Goal: Navigation & Orientation: Find specific page/section

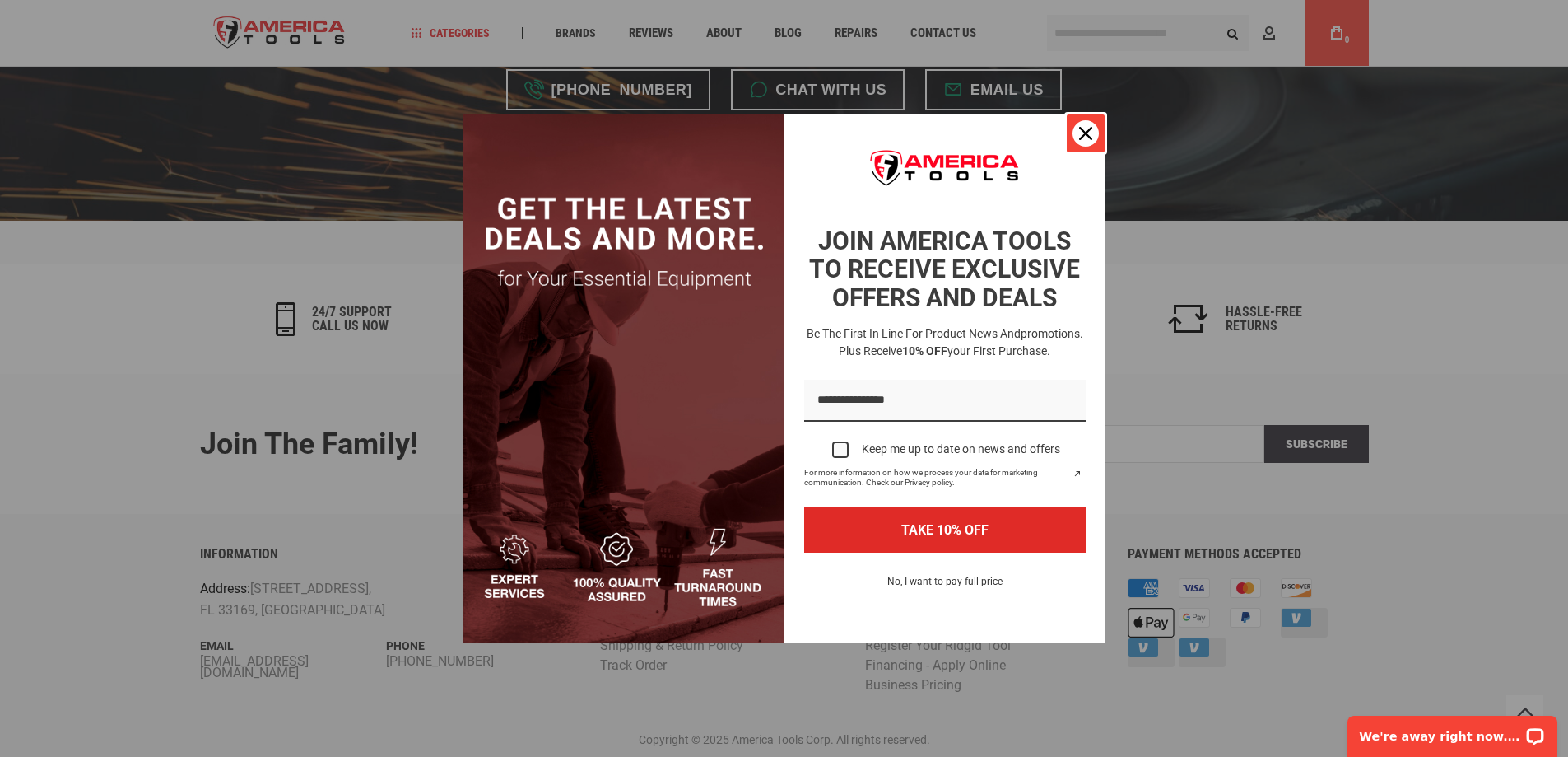
click at [1089, 131] on icon "close icon" at bounding box center [1085, 133] width 13 height 13
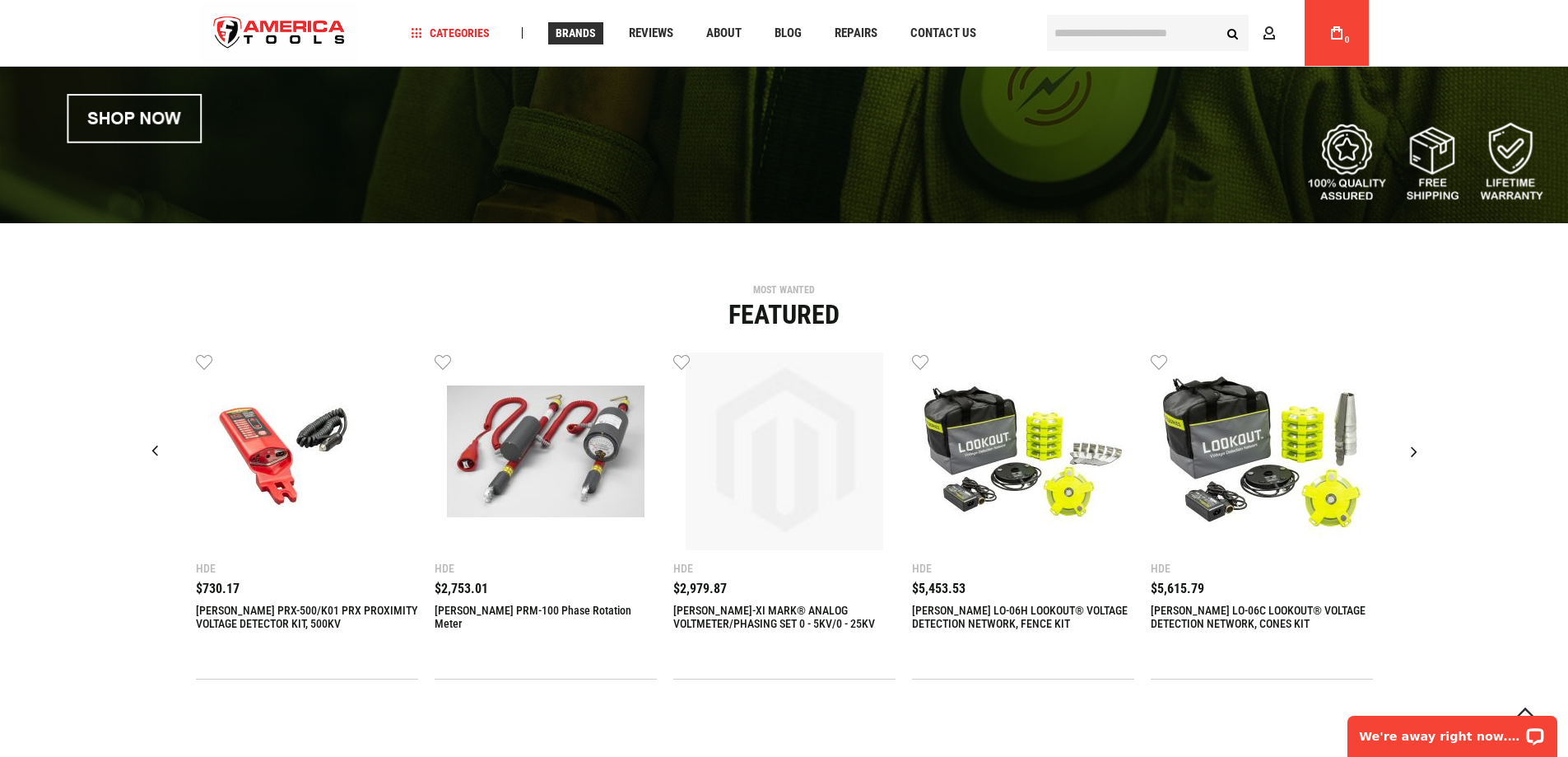
scroll to position [192, 0]
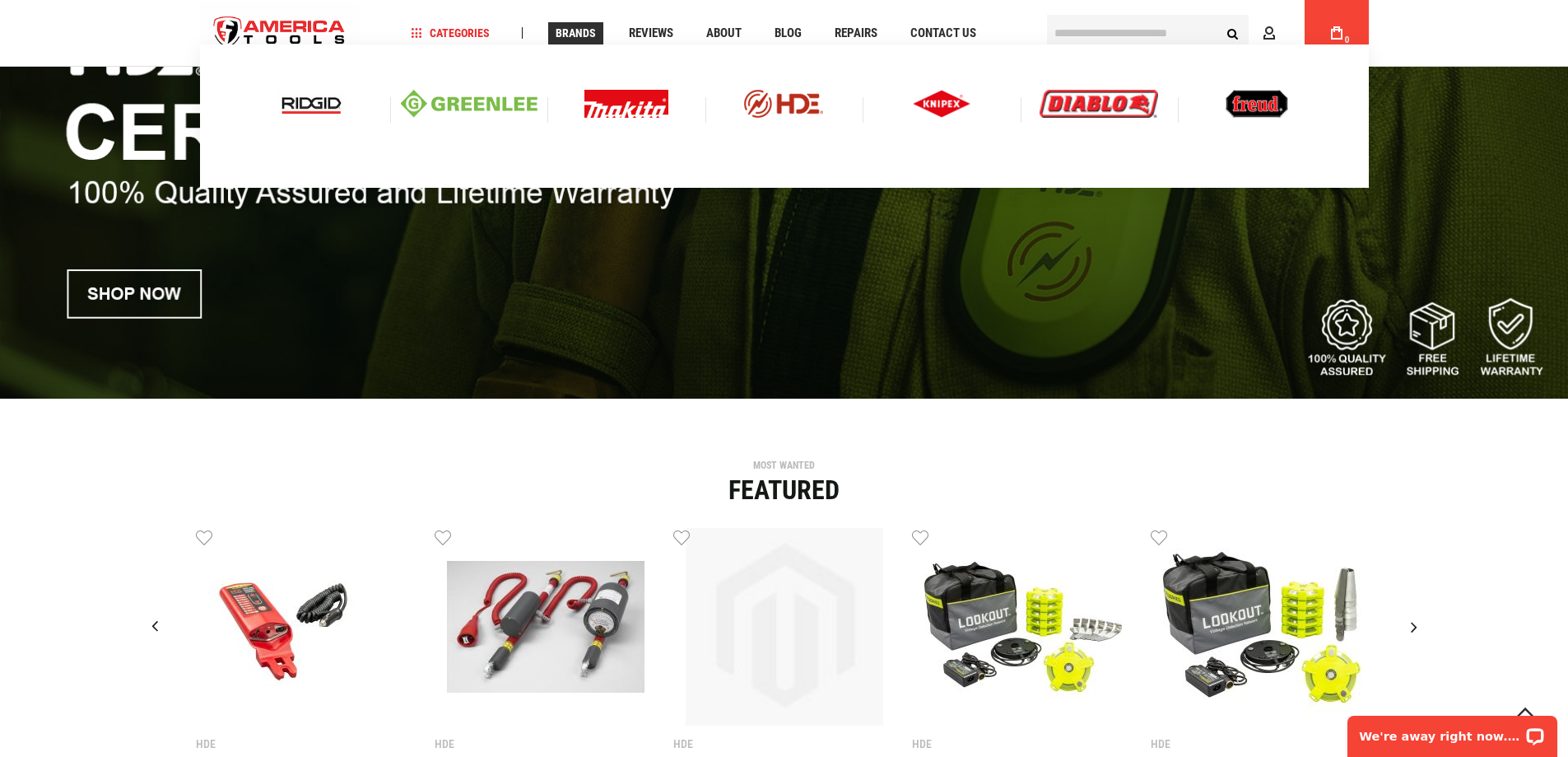
click at [505, 110] on img at bounding box center [469, 104] width 137 height 28
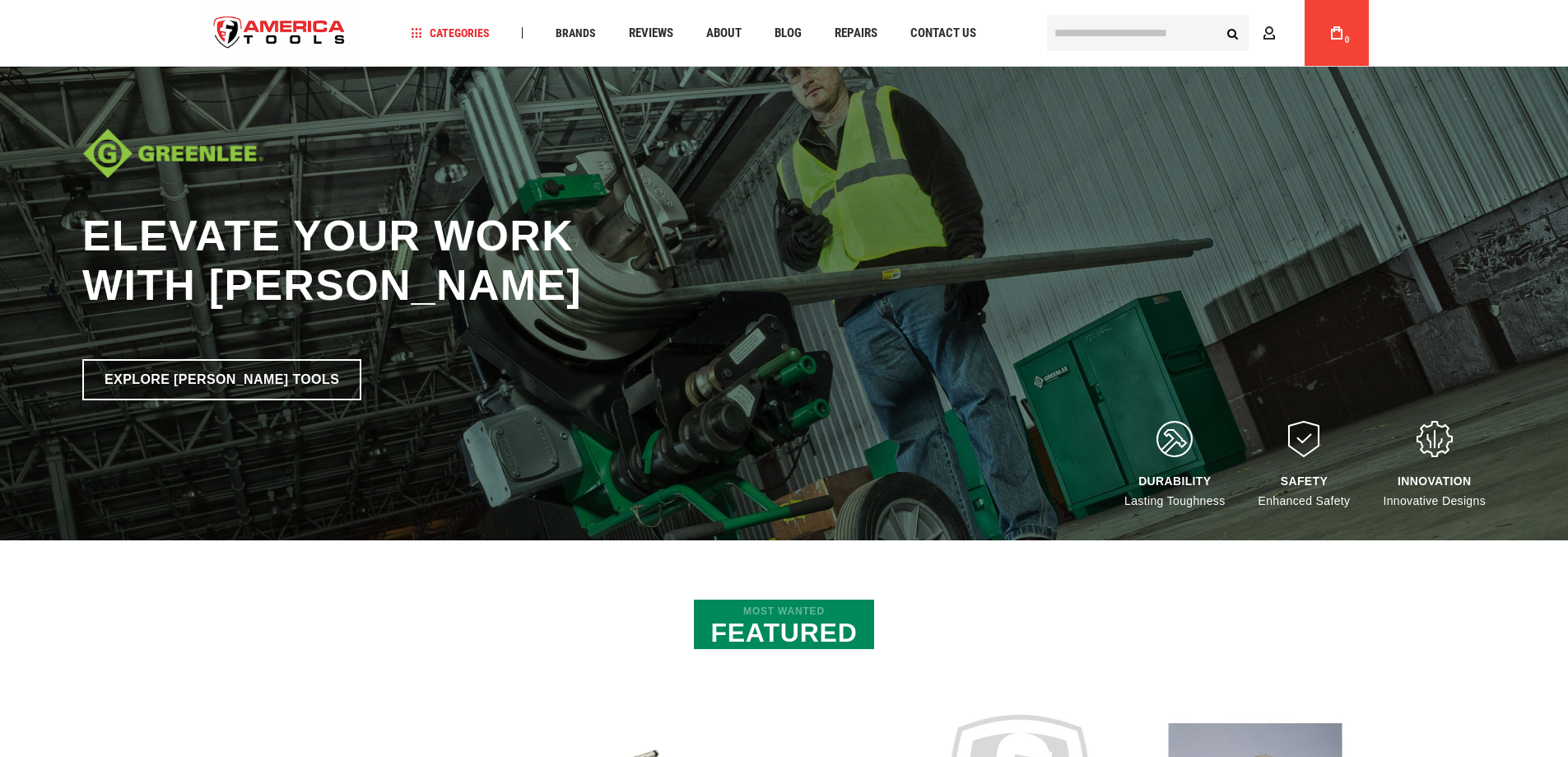
scroll to position [82, 0]
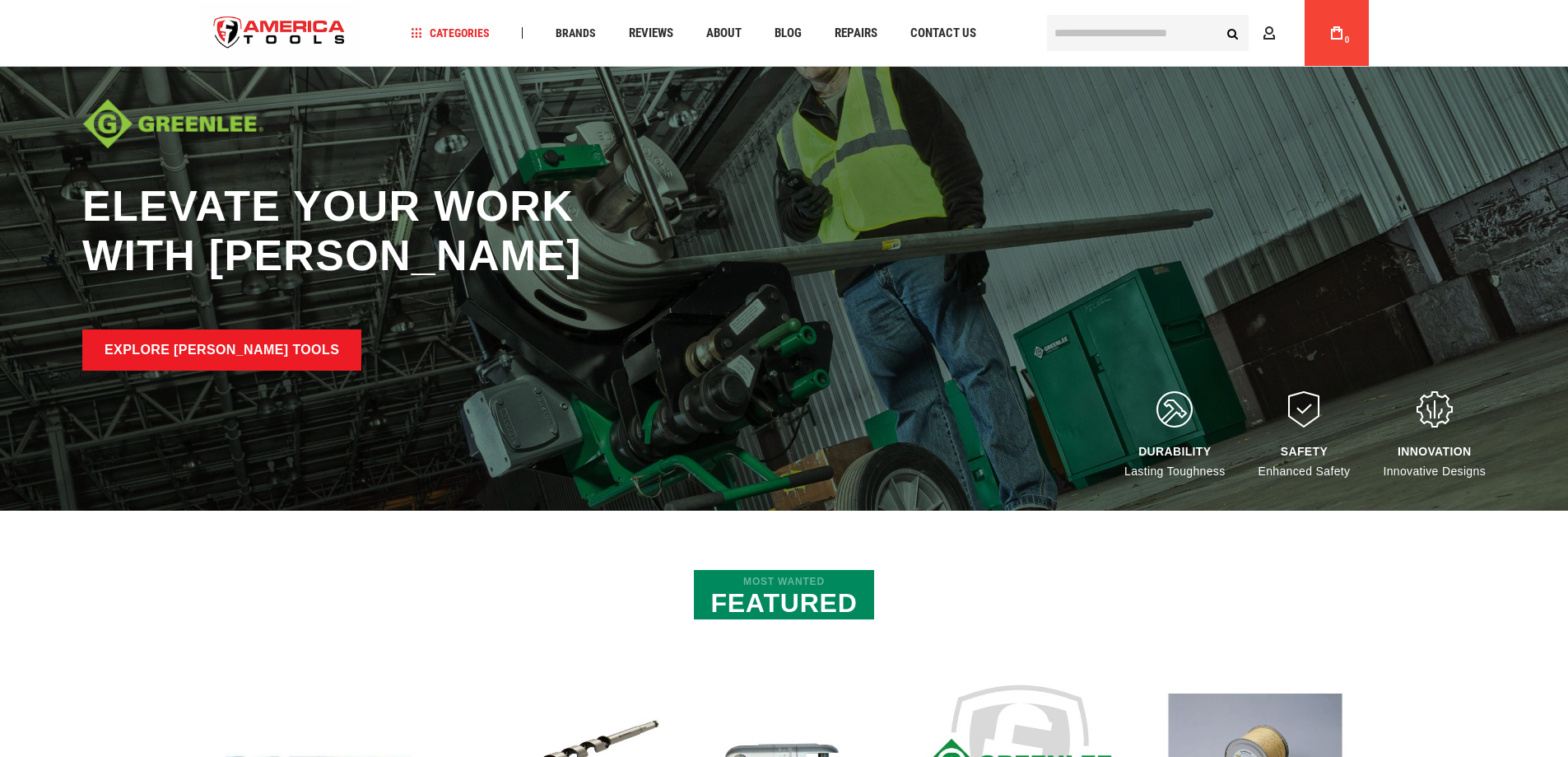
click at [290, 351] on link "Explore Greenlee Tools" at bounding box center [222, 350] width 279 height 41
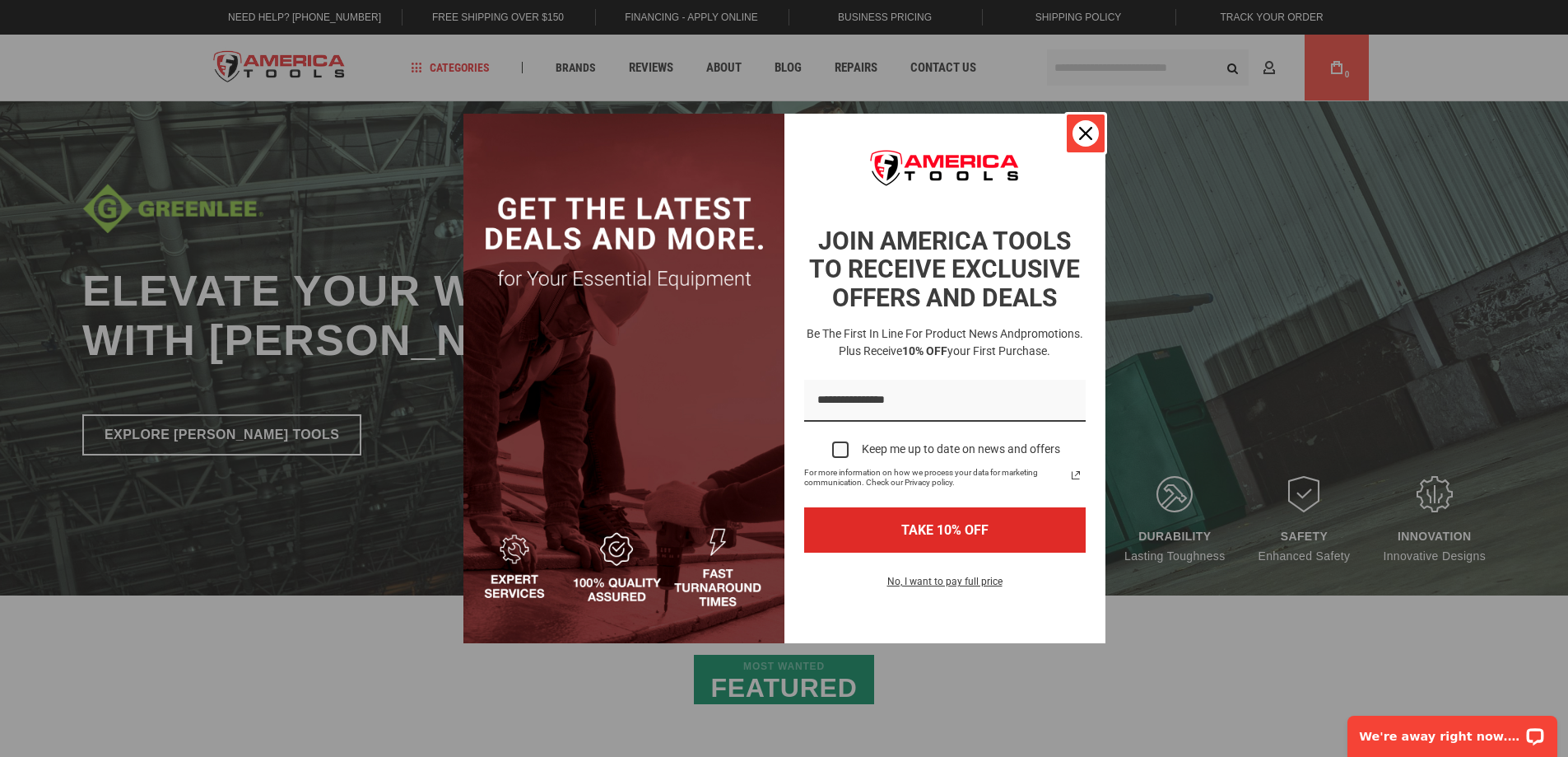
click at [1091, 135] on icon "close icon" at bounding box center [1085, 133] width 13 height 13
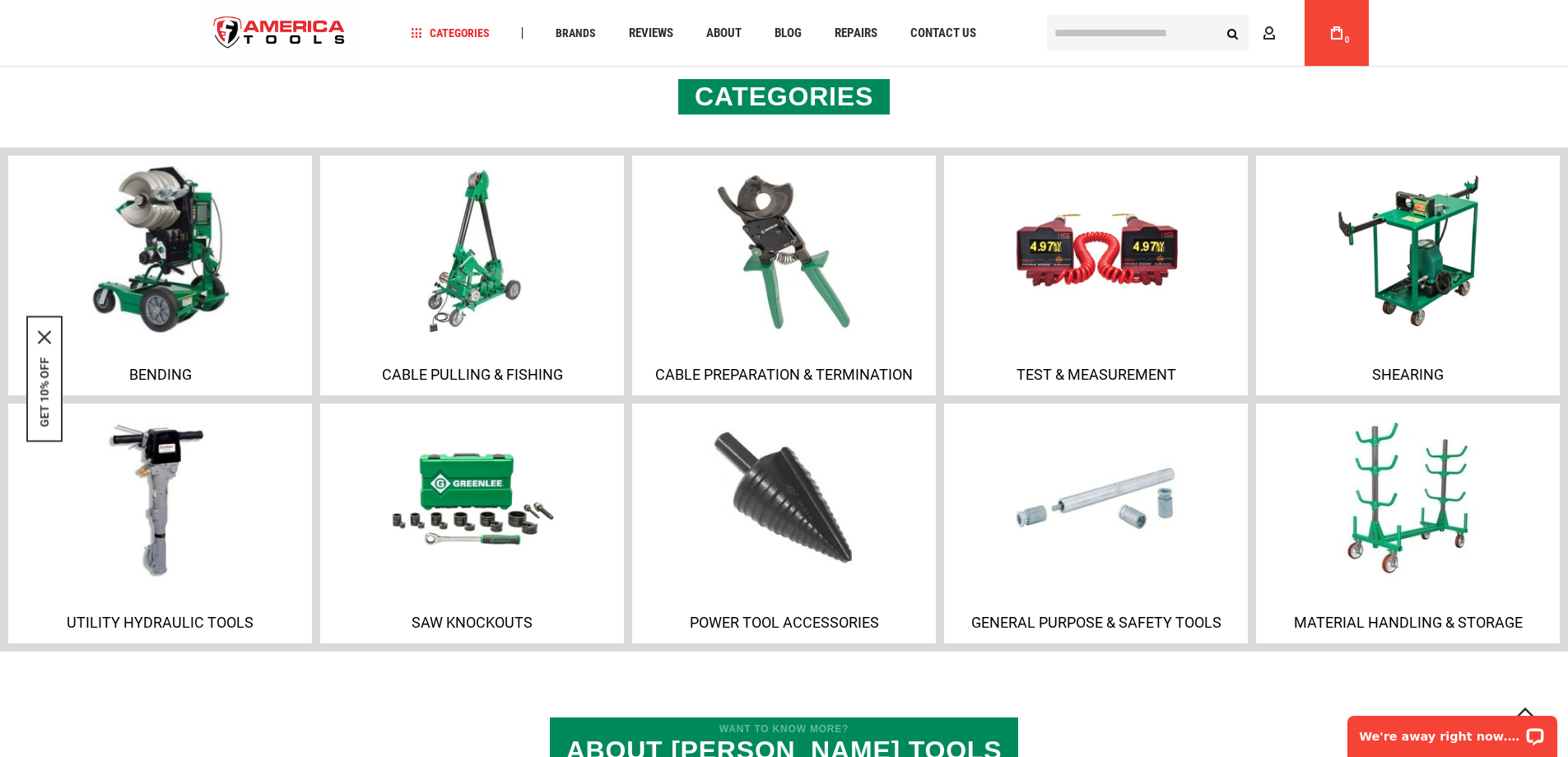
scroll to position [1070, 0]
